Goal: Task Accomplishment & Management: Use online tool/utility

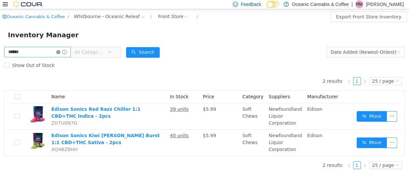
click at [60, 52] on icon "icon: close-circle" at bounding box center [58, 52] width 4 height 4
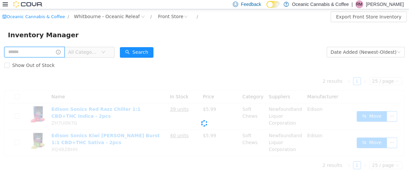
click at [31, 49] on input "text" at bounding box center [34, 51] width 60 height 11
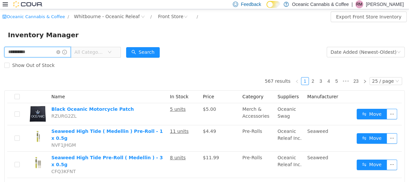
type input "**********"
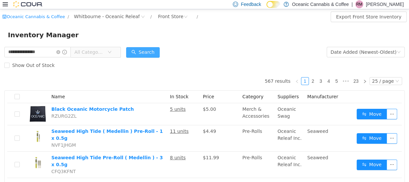
click at [149, 52] on button "Search" at bounding box center [143, 52] width 34 height 11
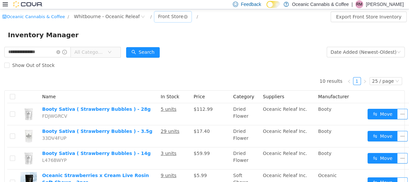
click at [158, 20] on div "Front Store" at bounding box center [170, 16] width 25 height 10
click at [162, 53] on li "Secure Storage" at bounding box center [162, 50] width 40 height 11
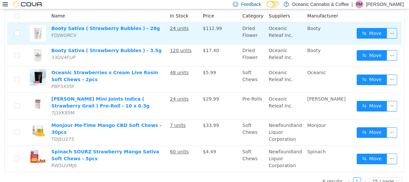
scroll to position [89, 0]
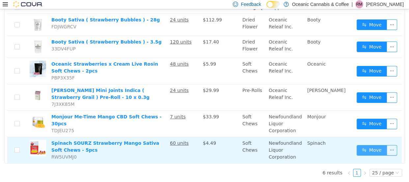
click at [365, 151] on button "Move" at bounding box center [372, 150] width 30 height 11
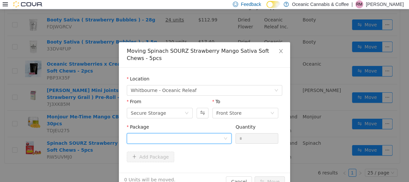
click at [142, 138] on div at bounding box center [177, 138] width 93 height 10
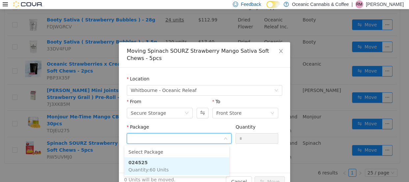
click at [135, 160] on strong "024525" at bounding box center [137, 161] width 19 height 5
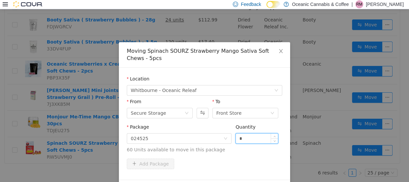
click at [243, 140] on input "*" at bounding box center [257, 138] width 42 height 10
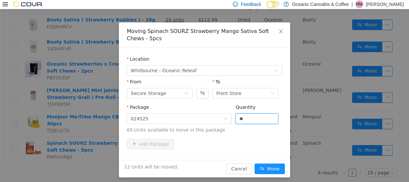
scroll to position [23, 0]
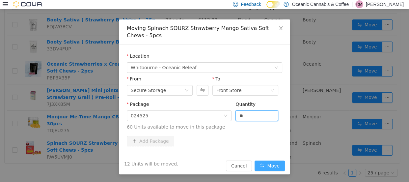
type input "**"
click at [271, 165] on button "Move" at bounding box center [269, 165] width 30 height 11
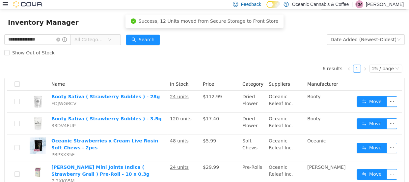
scroll to position [0, 0]
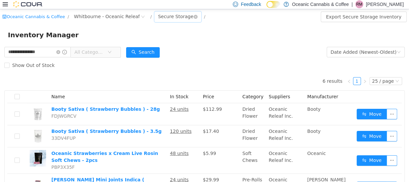
click at [158, 15] on div "Secure Storage" at bounding box center [175, 16] width 35 height 10
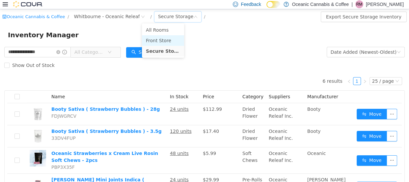
click at [162, 39] on li "Front Store" at bounding box center [163, 40] width 42 height 11
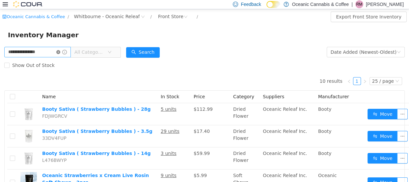
click at [60, 51] on icon "icon: close-circle" at bounding box center [58, 52] width 4 height 4
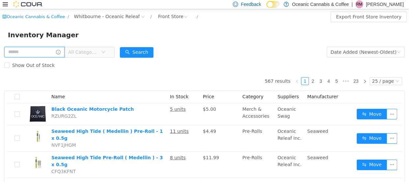
click at [47, 52] on input "text" at bounding box center [34, 51] width 60 height 11
type input "********"
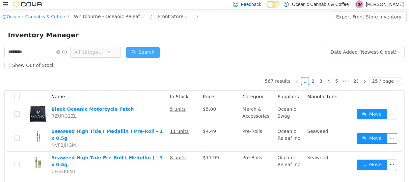
click at [145, 54] on button "Search" at bounding box center [143, 52] width 34 height 11
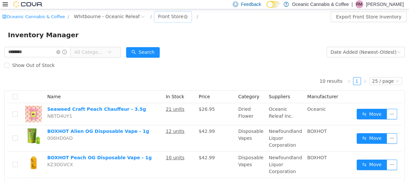
click at [162, 13] on div "Front Store" at bounding box center [170, 16] width 25 height 10
click at [170, 50] on li "Secure Storage" at bounding box center [162, 50] width 40 height 11
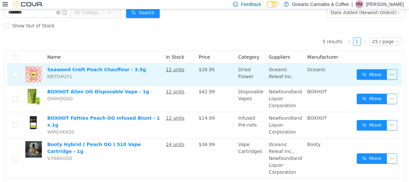
scroll to position [81, 0]
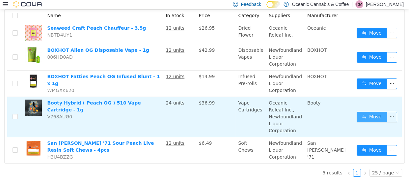
click at [364, 116] on button "Move" at bounding box center [372, 116] width 30 height 11
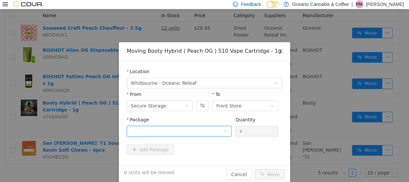
click at [145, 129] on div at bounding box center [177, 131] width 93 height 10
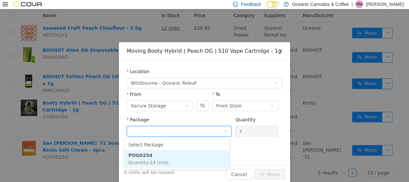
click at [146, 154] on strong "POG0254" at bounding box center [140, 154] width 24 height 5
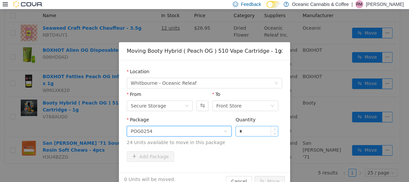
click at [248, 130] on input "*" at bounding box center [257, 131] width 42 height 10
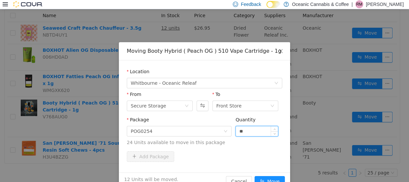
type input "**"
click at [254, 175] on button "Move" at bounding box center [269, 180] width 30 height 11
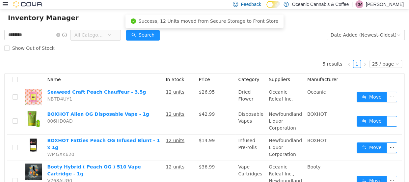
scroll to position [0, 0]
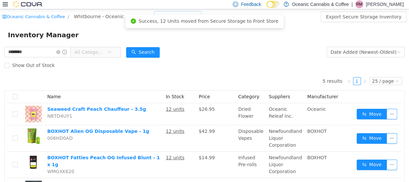
click at [167, 11] on div "Secure Storage" at bounding box center [175, 16] width 35 height 10
click at [169, 38] on li "Front Store" at bounding box center [163, 40] width 42 height 11
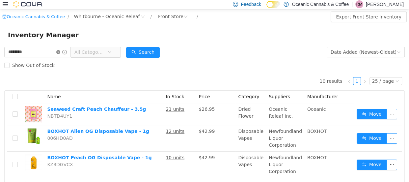
click at [60, 50] on icon "icon: close-circle" at bounding box center [58, 52] width 4 height 4
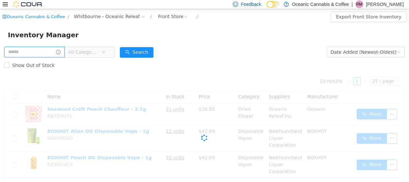
click at [48, 50] on input "text" at bounding box center [34, 51] width 60 height 11
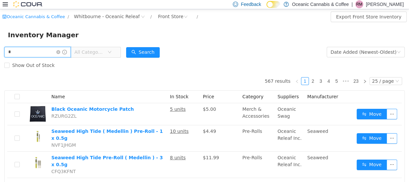
type input "******"
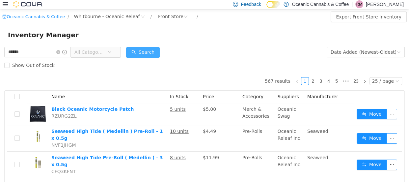
click at [146, 49] on button "Search" at bounding box center [143, 52] width 34 height 11
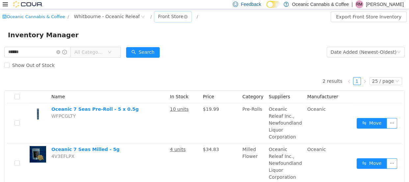
click at [158, 13] on div "Front Store" at bounding box center [170, 16] width 25 height 10
click at [162, 47] on li "Secure Storage" at bounding box center [162, 50] width 40 height 11
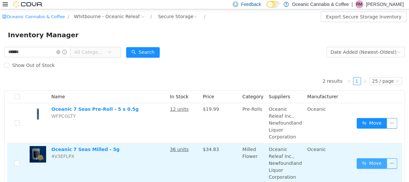
click at [362, 164] on button "Move" at bounding box center [372, 163] width 30 height 11
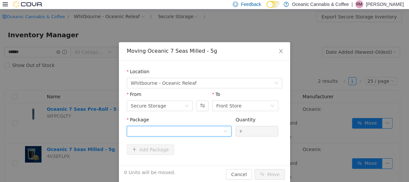
click at [153, 128] on div at bounding box center [177, 131] width 93 height 10
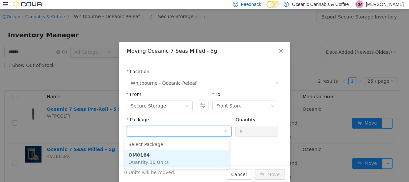
click at [135, 150] on li "OM0164 Quantity : 36 Units" at bounding box center [176, 158] width 105 height 18
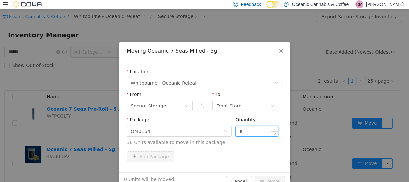
click at [251, 130] on input "*" at bounding box center [257, 131] width 42 height 10
type input "**"
click at [254, 175] on button "Move" at bounding box center [269, 180] width 30 height 11
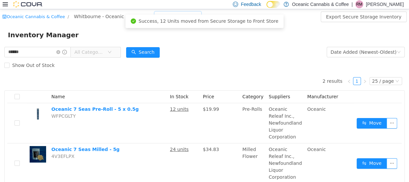
click at [158, 14] on div "Secure Storage" at bounding box center [175, 16] width 35 height 10
click at [166, 40] on li "Front Store" at bounding box center [163, 40] width 42 height 11
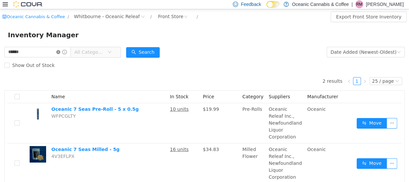
click at [60, 50] on icon "icon: close-circle" at bounding box center [58, 52] width 4 height 4
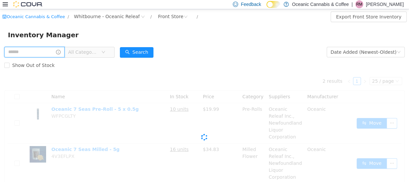
click at [46, 50] on input "text" at bounding box center [34, 51] width 60 height 11
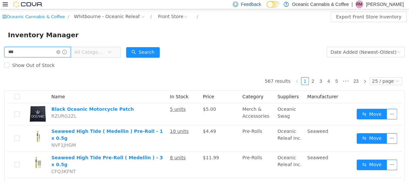
type input "********"
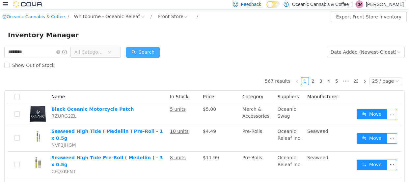
click at [153, 53] on button "Search" at bounding box center [143, 52] width 34 height 11
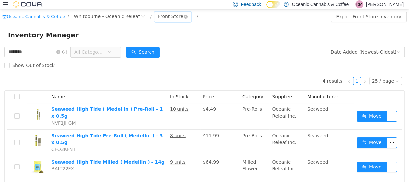
click at [158, 16] on div "Front Store" at bounding box center [170, 16] width 25 height 10
click at [165, 50] on li "Secure Storage" at bounding box center [162, 50] width 40 height 11
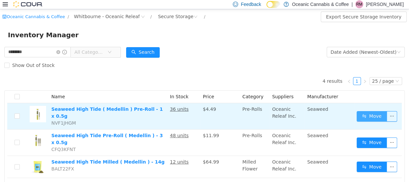
click at [365, 113] on button "Move" at bounding box center [372, 116] width 30 height 11
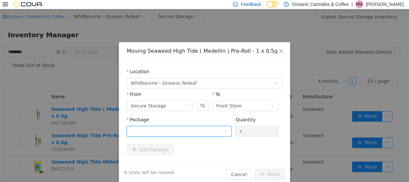
click at [164, 130] on div at bounding box center [177, 131] width 93 height 10
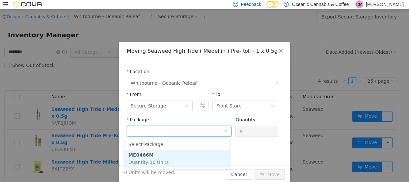
click at [148, 156] on strong "ME0466M" at bounding box center [140, 154] width 25 height 5
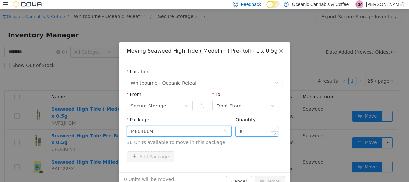
click at [254, 129] on input "*" at bounding box center [257, 131] width 42 height 10
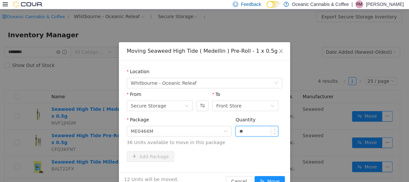
type input "**"
click at [254, 175] on button "Move" at bounding box center [269, 180] width 30 height 11
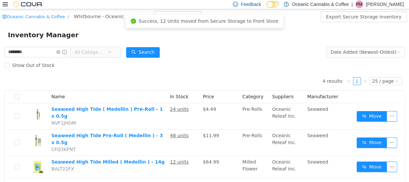
drag, startPoint x: 175, startPoint y: 11, endPoint x: 184, endPoint y: 16, distance: 10.3
click at [175, 11] on div "Oceanic Cannabis & Coffee / Whitbourne - Oceanic Releaf / Secure Storage / Expo…" at bounding box center [204, 16] width 409 height 15
click at [171, 11] on div "Secure Storage" at bounding box center [175, 16] width 35 height 10
click at [167, 39] on li "Front Store" at bounding box center [163, 40] width 42 height 11
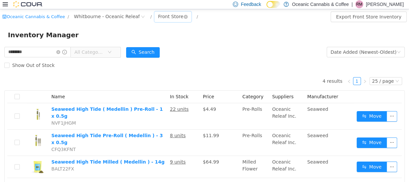
click at [158, 16] on div "Front Store" at bounding box center [170, 16] width 25 height 10
click at [154, 48] on li "Secure Storage" at bounding box center [162, 50] width 40 height 11
drag, startPoint x: 66, startPoint y: 52, endPoint x: 51, endPoint y: 51, distance: 15.2
click at [60, 52] on icon "icon: close-circle" at bounding box center [58, 52] width 4 height 4
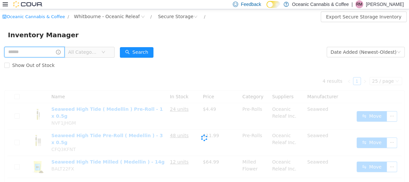
click at [49, 52] on input "text" at bounding box center [34, 51] width 60 height 11
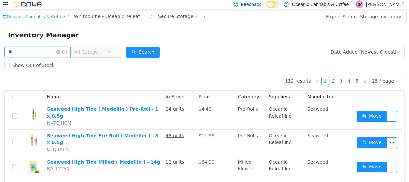
type input "**********"
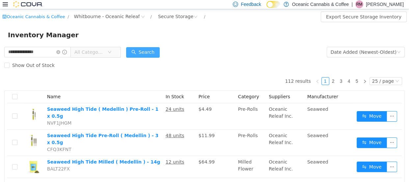
click at [158, 50] on button "Search" at bounding box center [143, 52] width 34 height 11
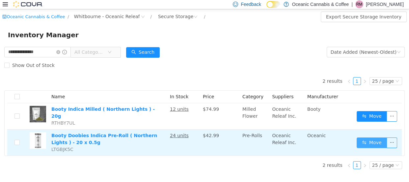
click at [371, 139] on button "Move" at bounding box center [372, 142] width 30 height 11
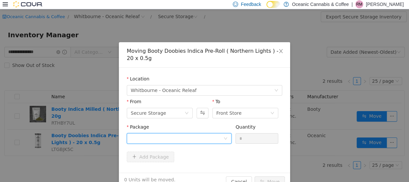
click at [157, 135] on div at bounding box center [177, 138] width 93 height 10
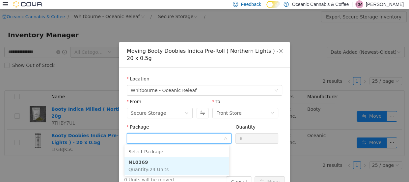
click at [152, 161] on li "NL0369 Quantity : 24 Units" at bounding box center [176, 165] width 105 height 18
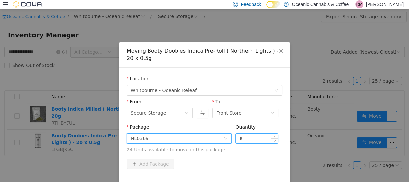
click at [251, 136] on input "*" at bounding box center [257, 138] width 42 height 10
type input "*"
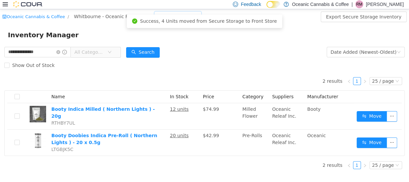
click at [177, 13] on div "Secure Storage" at bounding box center [177, 16] width 47 height 11
click at [162, 37] on li "Front Store" at bounding box center [163, 40] width 42 height 11
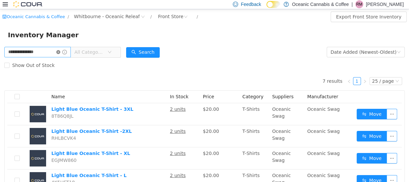
click at [60, 52] on icon "icon: close-circle" at bounding box center [58, 52] width 4 height 4
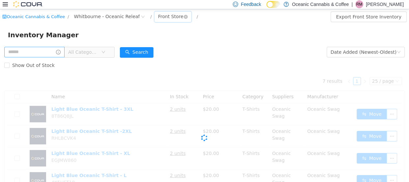
click at [158, 16] on div "Front Store" at bounding box center [170, 16] width 25 height 10
click at [160, 48] on li "Secure Storage" at bounding box center [162, 50] width 40 height 11
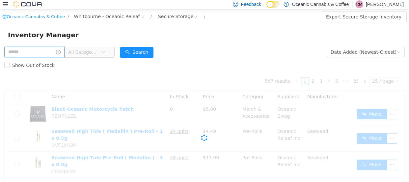
click at [36, 49] on input "text" at bounding box center [34, 51] width 60 height 11
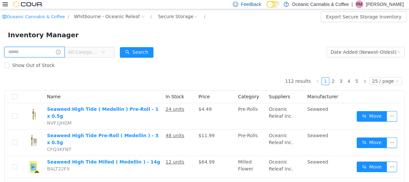
type input "*****"
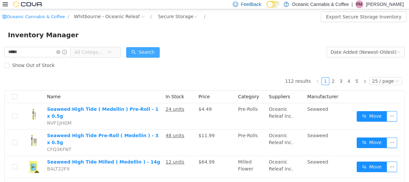
click at [155, 53] on button "Search" at bounding box center [143, 52] width 34 height 11
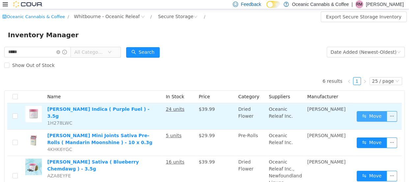
click at [374, 112] on button "Move" at bounding box center [372, 116] width 30 height 11
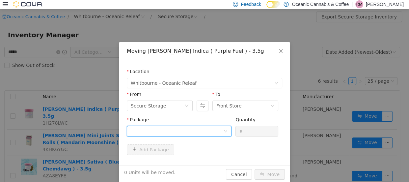
click at [186, 126] on div at bounding box center [177, 131] width 93 height 10
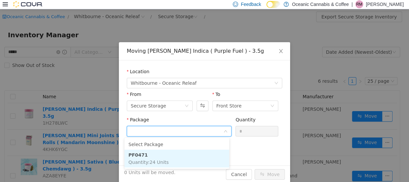
click at [147, 155] on li "PF0471 Quantity : 24 Units" at bounding box center [176, 158] width 105 height 18
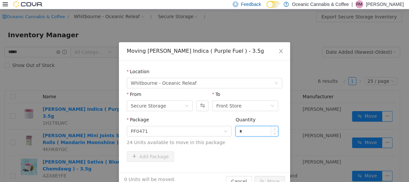
click at [250, 128] on input "*" at bounding box center [257, 131] width 42 height 10
type input "*"
click at [254, 175] on button "Move" at bounding box center [269, 180] width 30 height 11
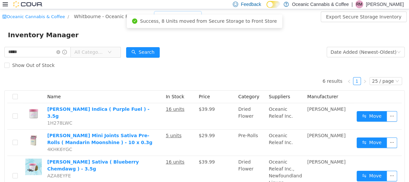
click at [165, 13] on div "Secure Storage" at bounding box center [175, 16] width 35 height 10
click at [166, 39] on li "Front Store" at bounding box center [163, 40] width 42 height 11
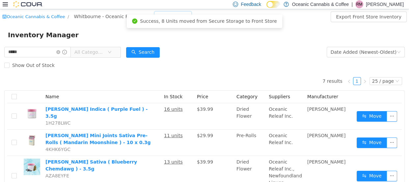
click at [171, 12] on div "Front Store" at bounding box center [172, 16] width 37 height 11
click at [165, 50] on li "Secure Storage" at bounding box center [162, 50] width 40 height 11
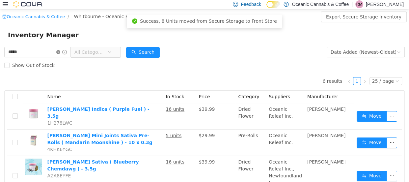
click at [60, 51] on icon "icon: close-circle" at bounding box center [58, 52] width 4 height 4
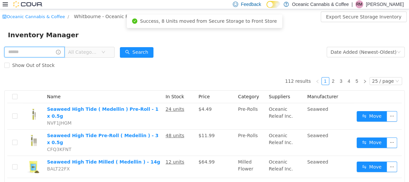
click at [39, 50] on input "text" at bounding box center [34, 51] width 60 height 11
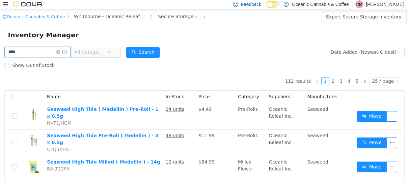
type input "**********"
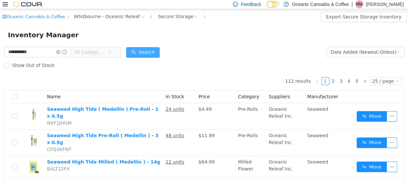
click at [136, 53] on button "Search" at bounding box center [143, 52] width 34 height 11
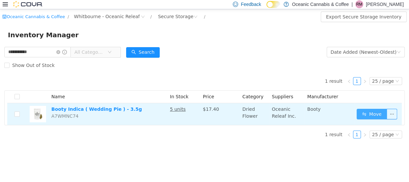
click at [366, 114] on button "Move" at bounding box center [372, 113] width 30 height 11
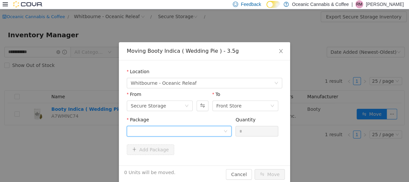
click at [165, 125] on div at bounding box center [179, 130] width 105 height 11
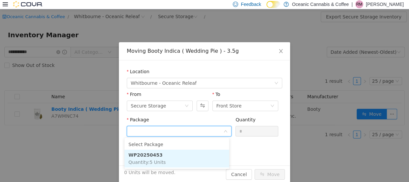
click at [142, 152] on strong "WP20250453" at bounding box center [145, 154] width 34 height 5
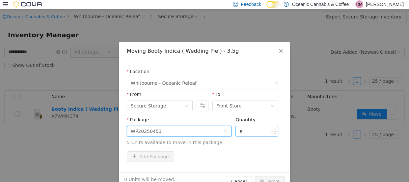
click at [254, 130] on input "*" at bounding box center [257, 131] width 42 height 10
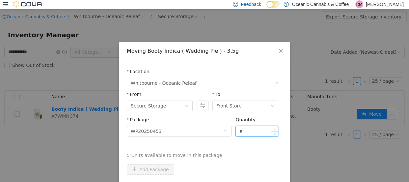
type input "*"
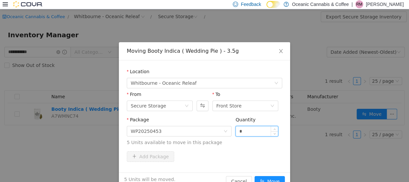
click at [254, 175] on button "Move" at bounding box center [269, 180] width 30 height 11
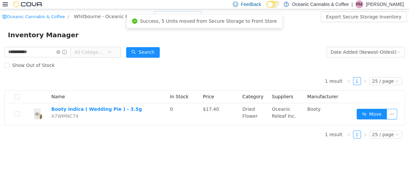
drag, startPoint x: 161, startPoint y: 12, endPoint x: 168, endPoint y: 11, distance: 6.7
click at [161, 12] on div "Secure Storage" at bounding box center [175, 16] width 35 height 10
click at [159, 39] on li "Front Store" at bounding box center [163, 40] width 42 height 11
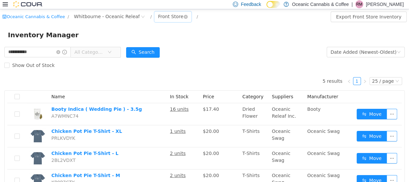
click at [159, 14] on div "Front Store" at bounding box center [170, 16] width 25 height 10
click at [161, 49] on li "Secure Storage" at bounding box center [162, 50] width 40 height 11
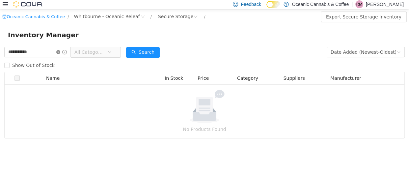
click at [60, 50] on icon "icon: close-circle" at bounding box center [58, 52] width 4 height 4
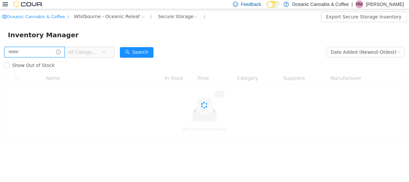
click at [50, 54] on input "text" at bounding box center [34, 51] width 60 height 11
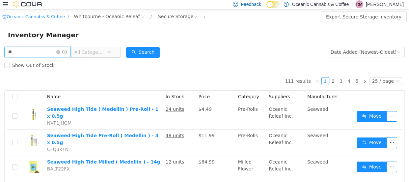
type input "**********"
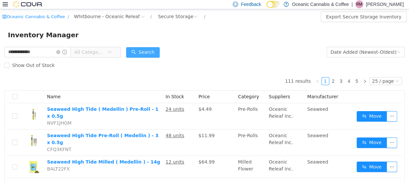
drag, startPoint x: 144, startPoint y: 50, endPoint x: 154, endPoint y: 50, distance: 10.2
click at [145, 50] on button "Search" at bounding box center [143, 52] width 34 height 11
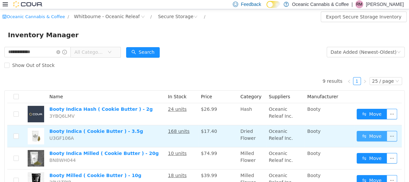
click at [361, 136] on button "Move" at bounding box center [372, 135] width 30 height 11
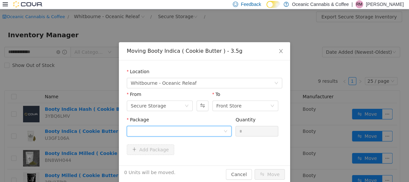
click at [155, 130] on div at bounding box center [177, 131] width 93 height 10
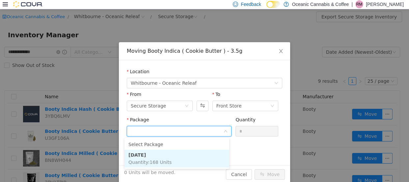
click at [153, 154] on li "[DATE] Quantity : 168 Units" at bounding box center [176, 158] width 105 height 18
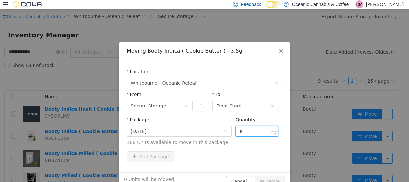
click at [262, 130] on input "*" at bounding box center [257, 131] width 42 height 10
type input "**"
click at [254, 175] on button "Move" at bounding box center [269, 180] width 30 height 11
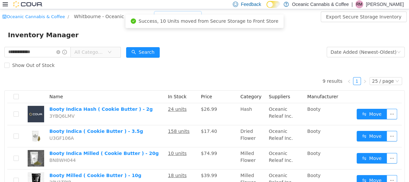
click at [180, 13] on div "Secure Storage" at bounding box center [177, 16] width 47 height 11
click at [170, 39] on li "Front Store" at bounding box center [163, 40] width 42 height 11
